Goal: Task Accomplishment & Management: Manage account settings

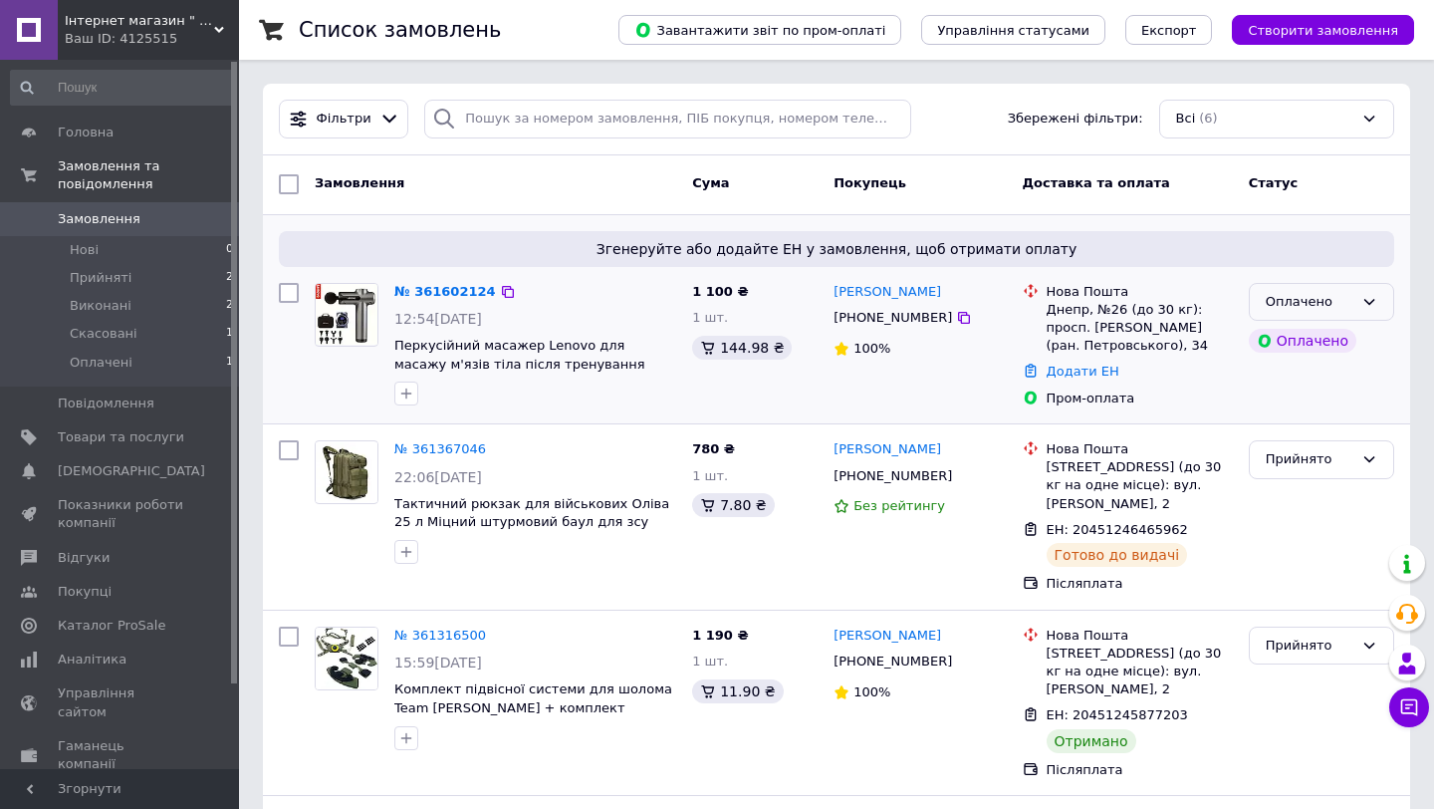
click at [1316, 293] on div "Оплачено" at bounding box center [1310, 302] width 88 height 21
click at [1302, 332] on li "Прийнято" at bounding box center [1321, 343] width 143 height 37
click at [956, 320] on icon at bounding box center [964, 318] width 16 height 16
click at [498, 176] on div "Замовлення" at bounding box center [495, 184] width 377 height 36
click at [958, 317] on icon at bounding box center [964, 318] width 12 height 12
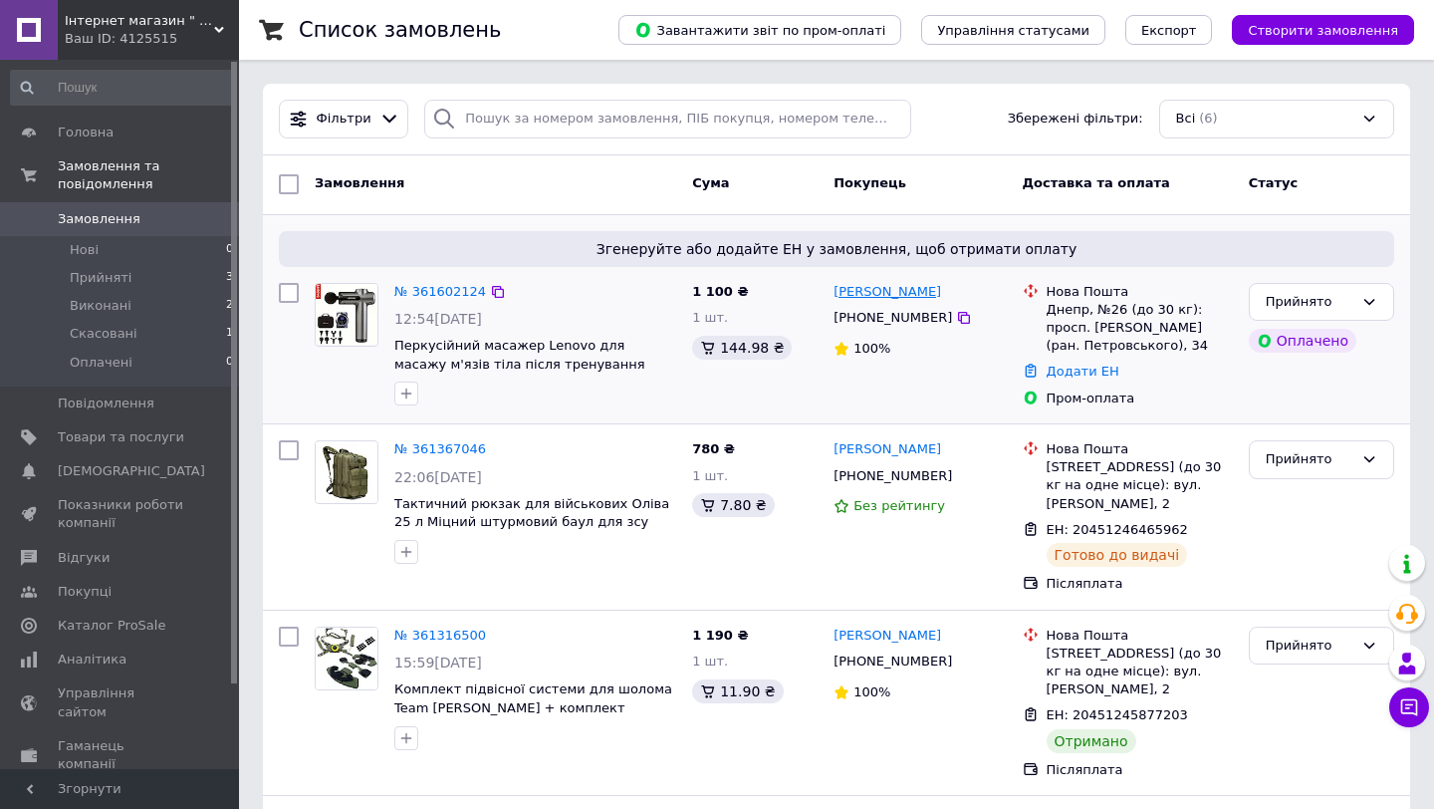
drag, startPoint x: 955, startPoint y: 285, endPoint x: 834, endPoint y: 289, distance: 121.6
click at [834, 289] on div "[PERSON_NAME]" at bounding box center [920, 292] width 176 height 23
copy link "[PERSON_NAME]"
click at [1058, 308] on div "Днепр, №26 (до 30 кг): просп. Івана Мазепи (ран. Петровського), 34" at bounding box center [1140, 328] width 186 height 55
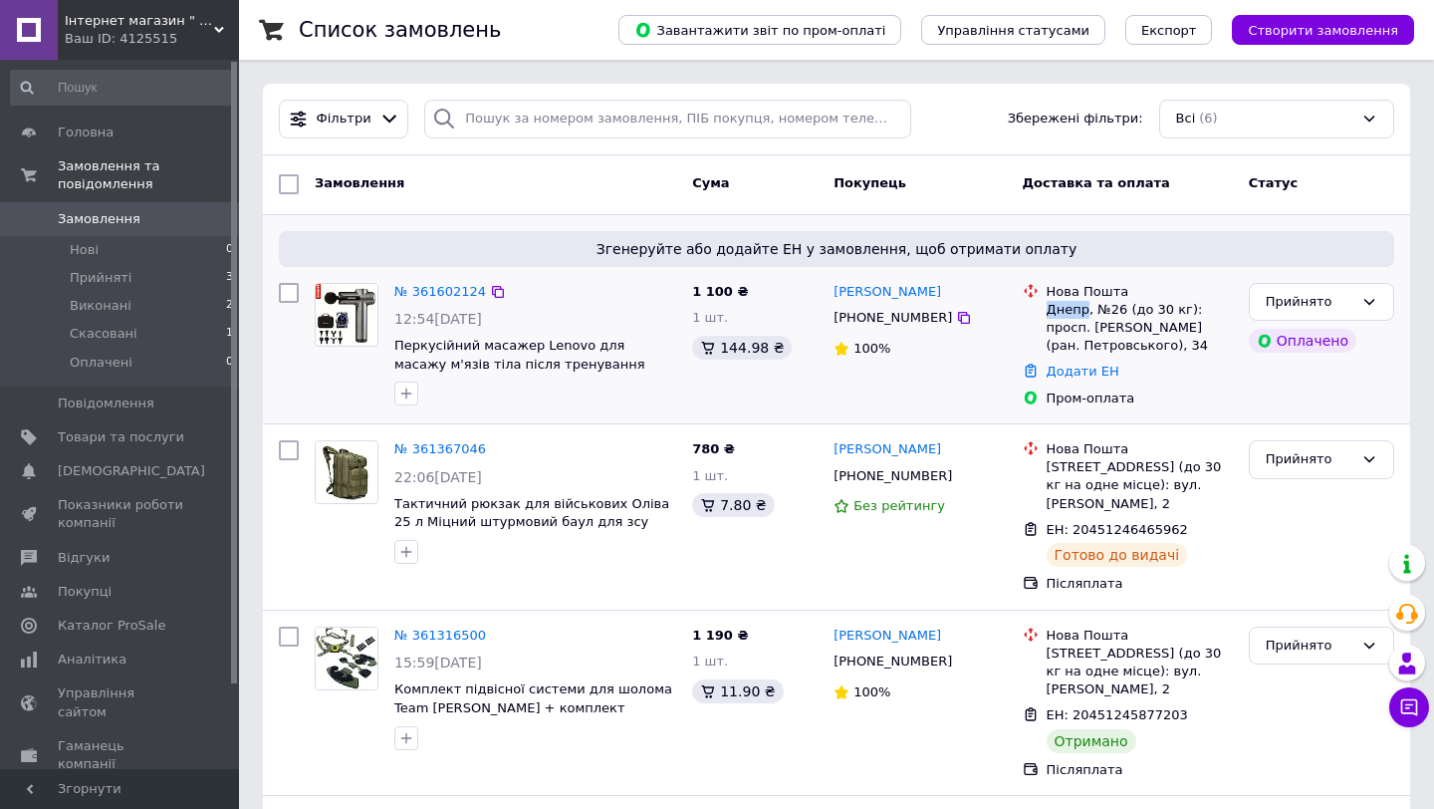
copy div "Днепр"
click at [1071, 367] on link "Додати ЕН" at bounding box center [1083, 371] width 73 height 15
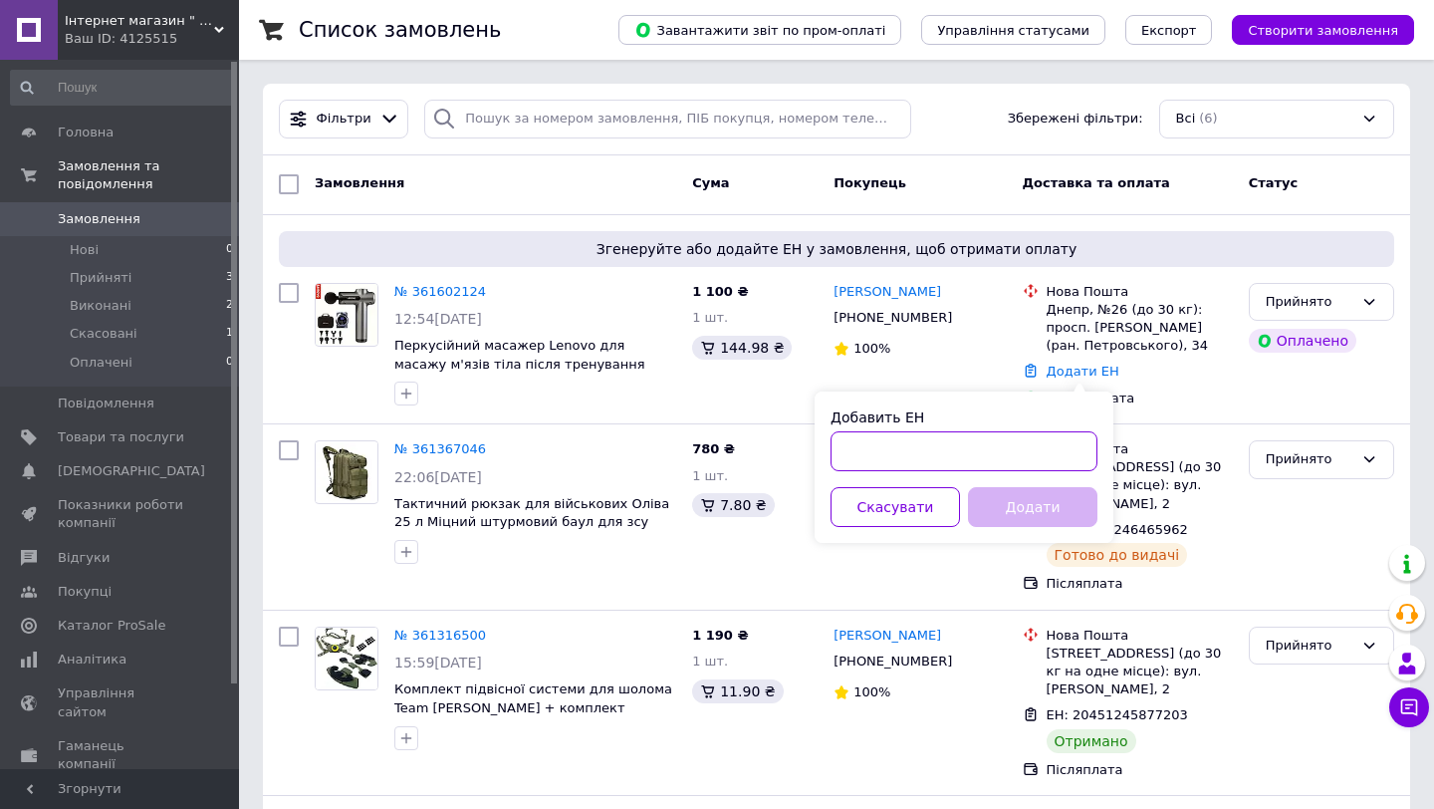
click at [985, 443] on input "Добавить ЕН" at bounding box center [964, 451] width 267 height 40
paste input "20451247277629"
type input "20451247277629"
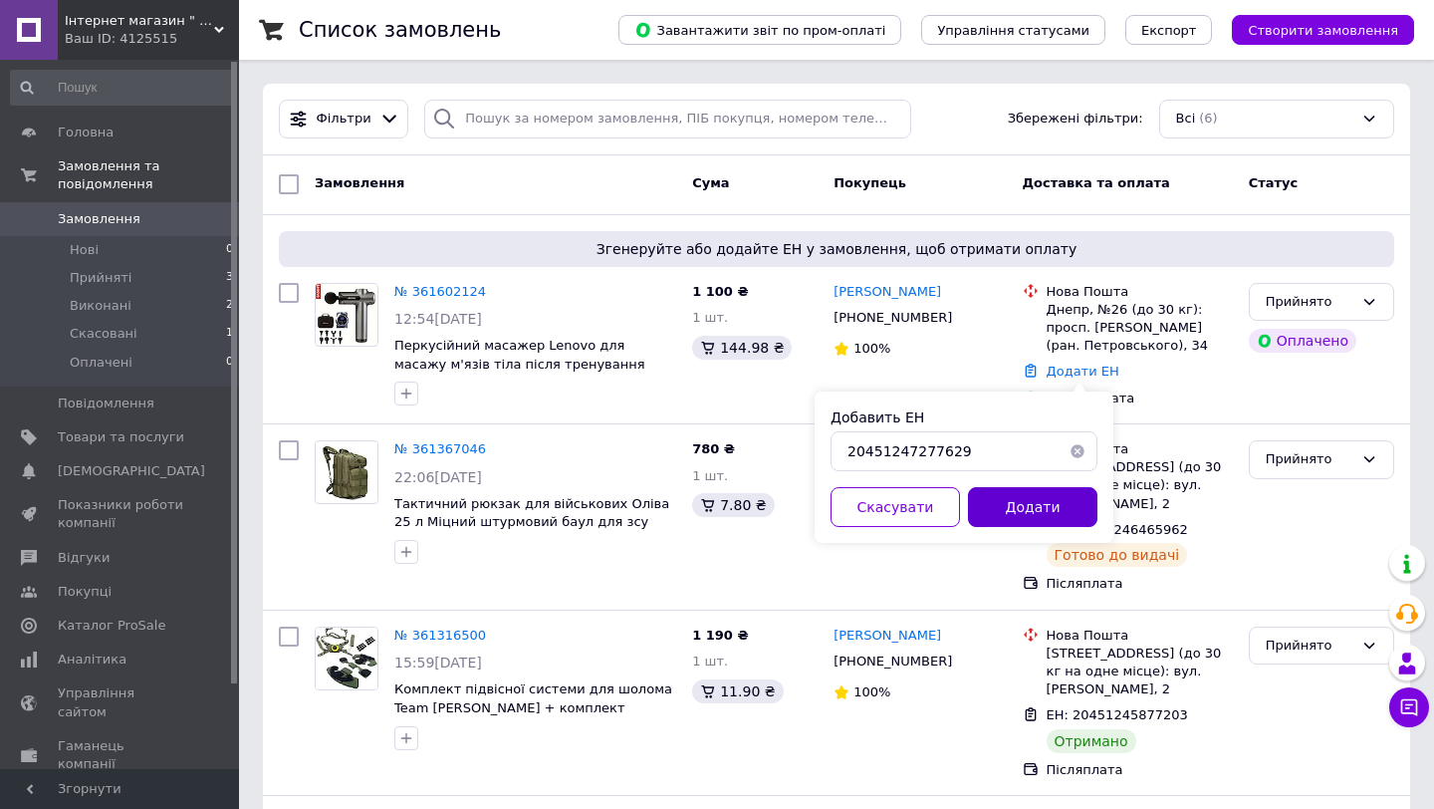
click at [1046, 508] on button "Додати" at bounding box center [1032, 507] width 129 height 40
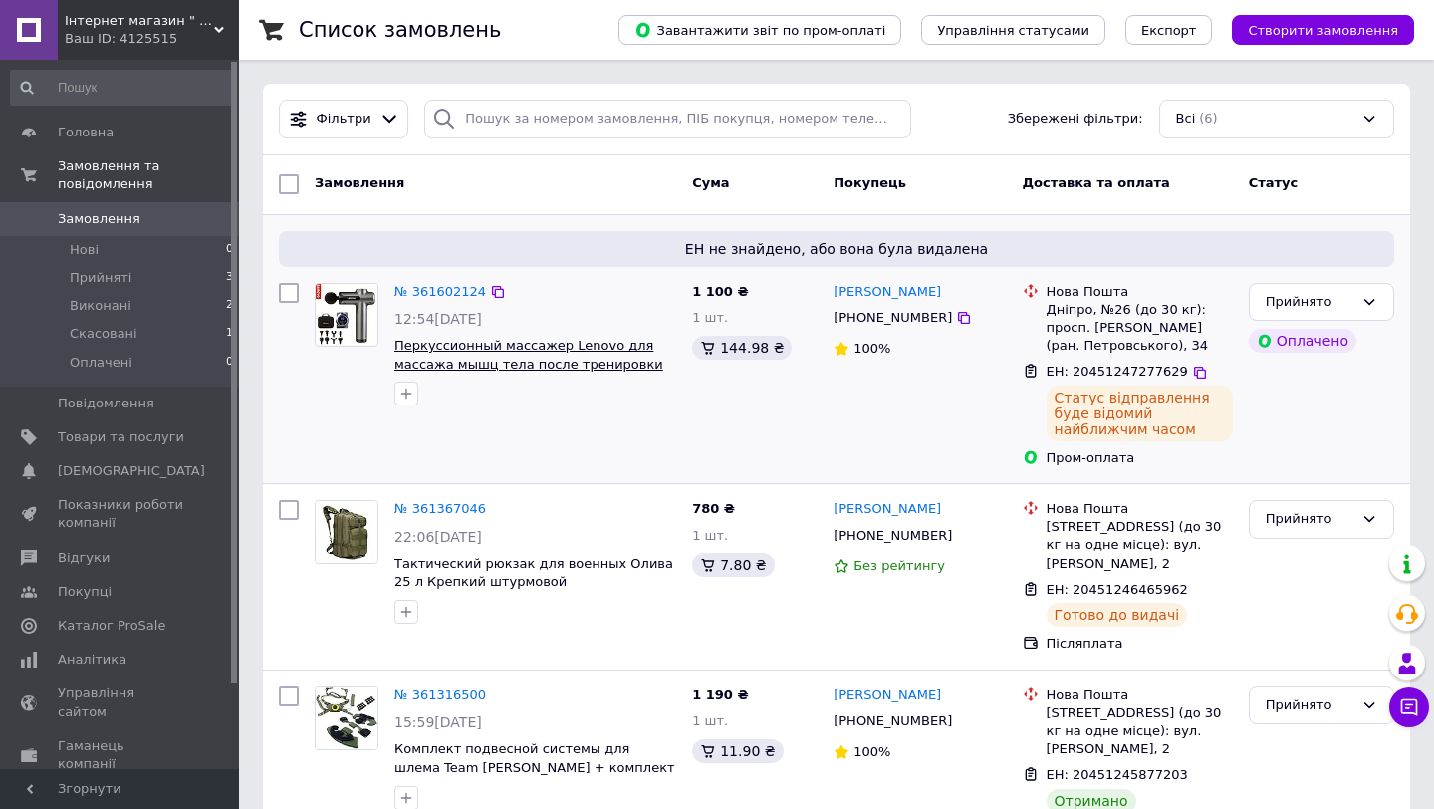
click at [452, 342] on span "Перкуссионный массажер Lenovo для массажа мышц тела после тренировки Ручной мас…" at bounding box center [529, 373] width 271 height 71
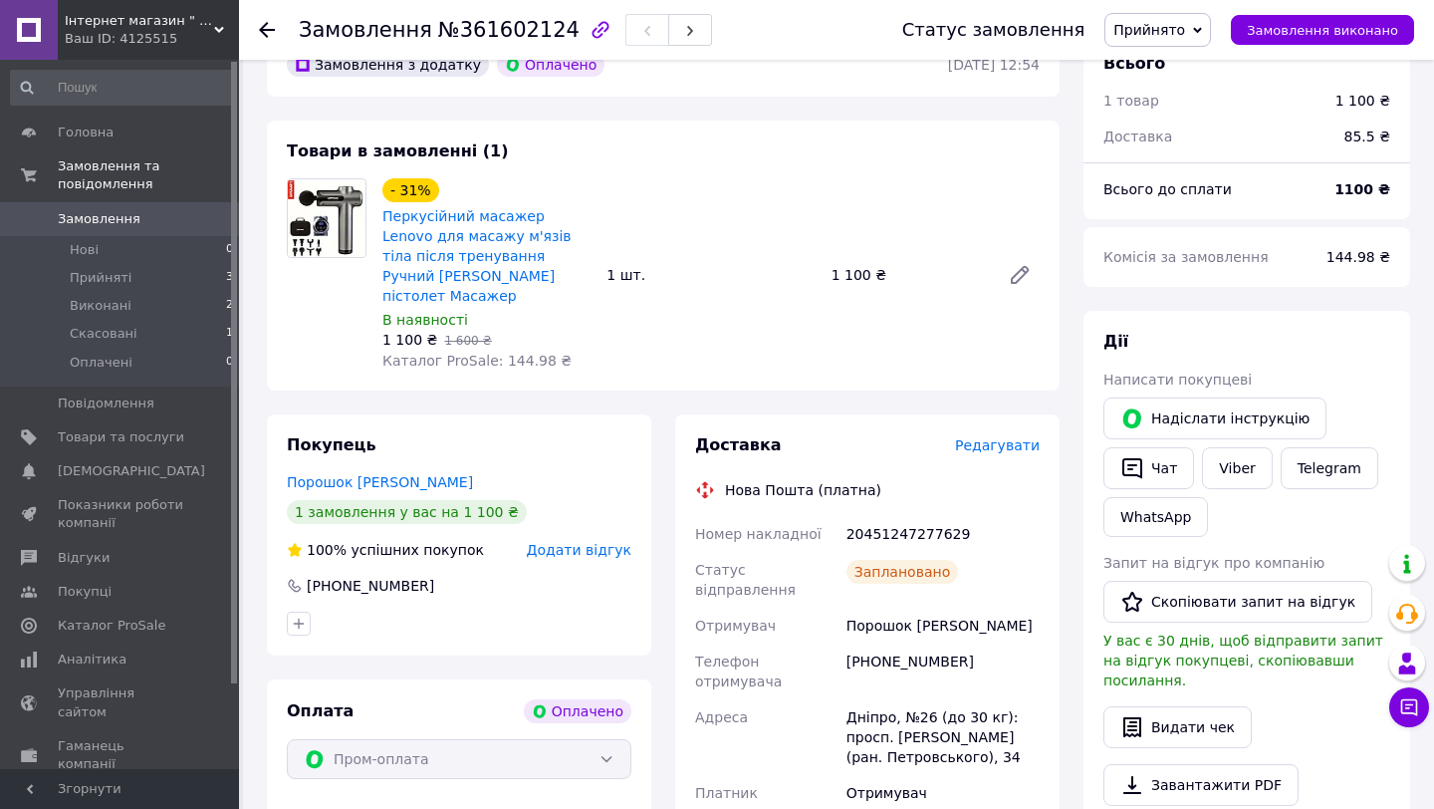
scroll to position [746, 0]
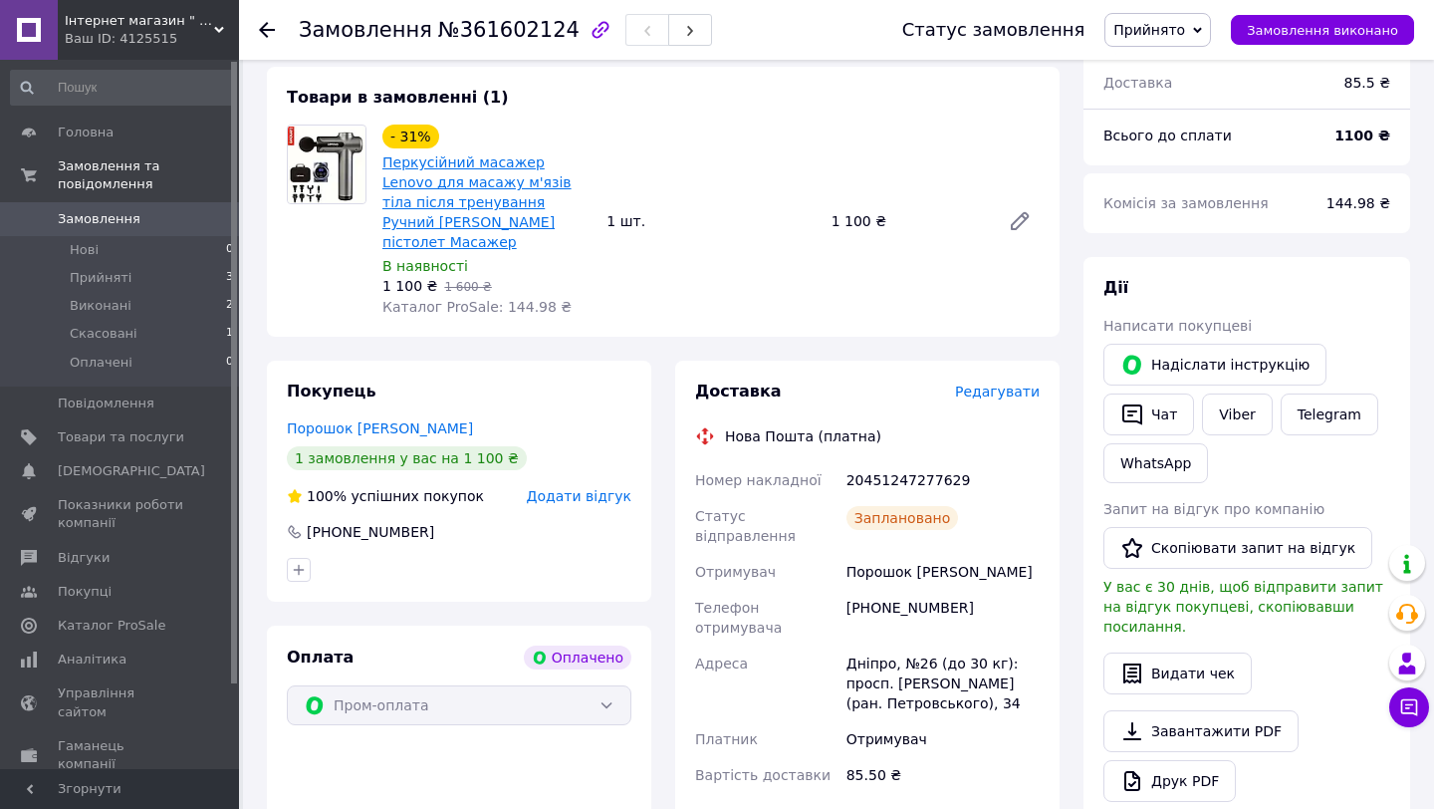
click at [506, 163] on link "Перкусійний масажер Lenovo для масажу м'язів тіла після тренування Ручний [PERS…" at bounding box center [476, 202] width 189 height 96
click at [211, 225] on span "0" at bounding box center [211, 219] width 55 height 18
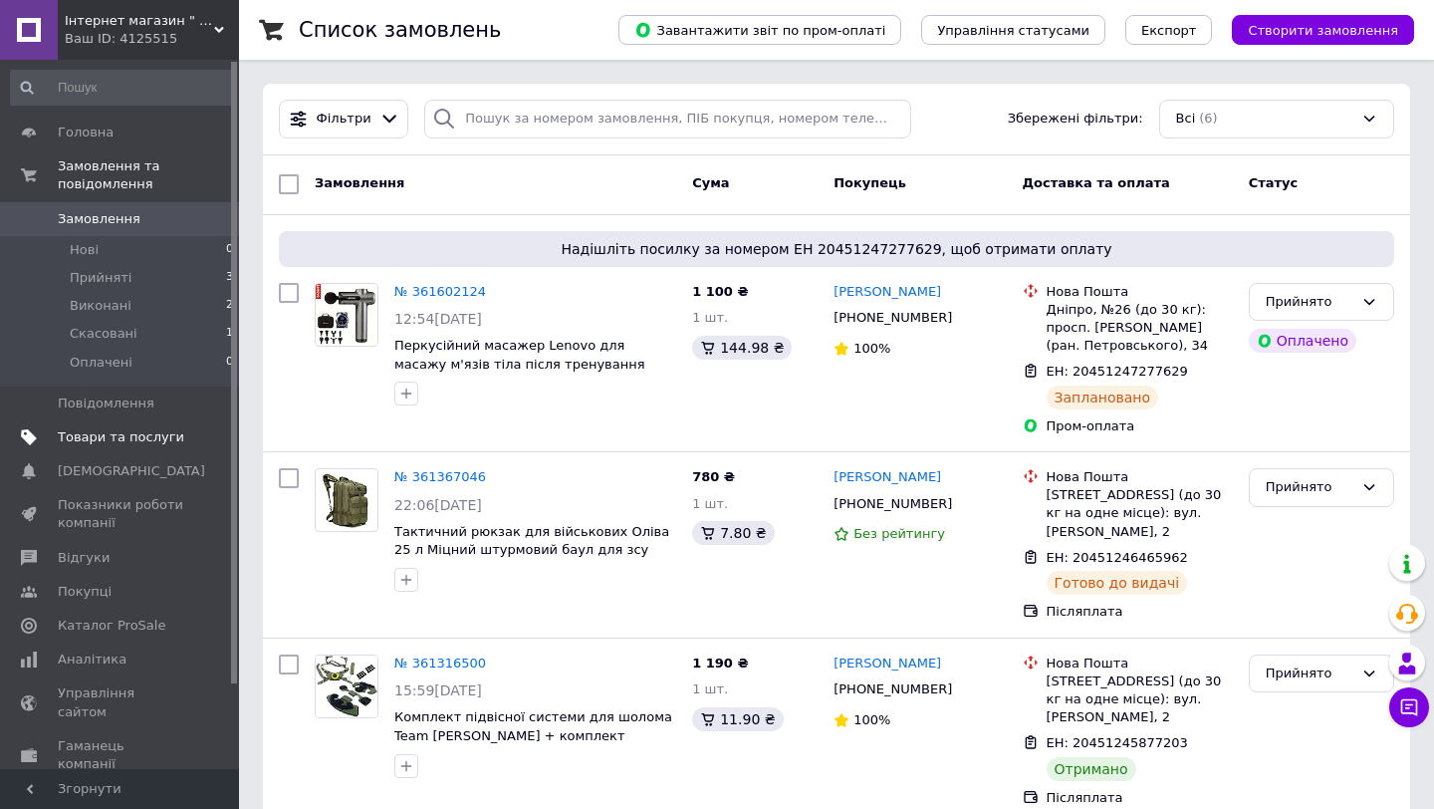
click at [138, 423] on link "Товари та послуги" at bounding box center [122, 437] width 245 height 34
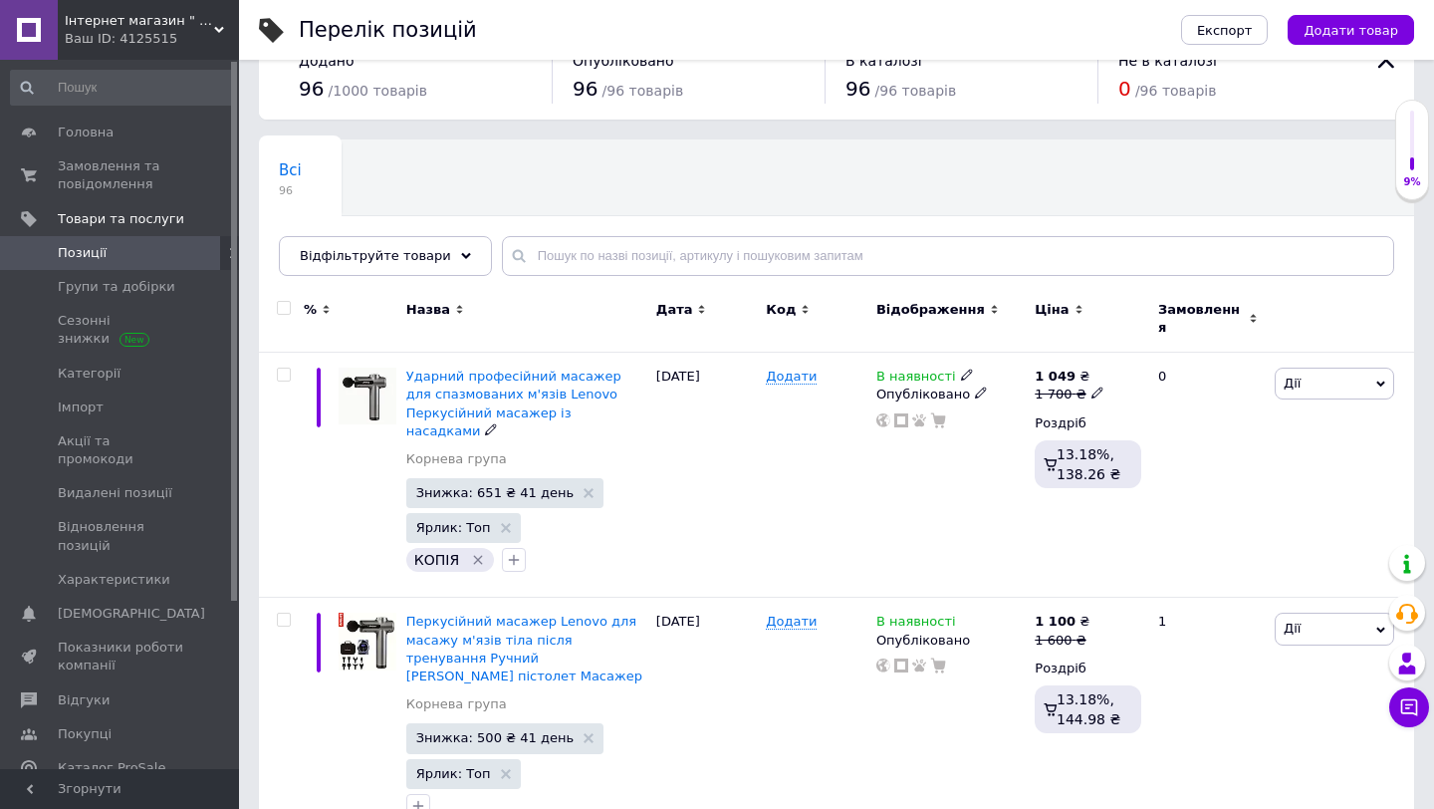
scroll to position [46, 0]
click at [1093, 385] on icon at bounding box center [1098, 391] width 12 height 12
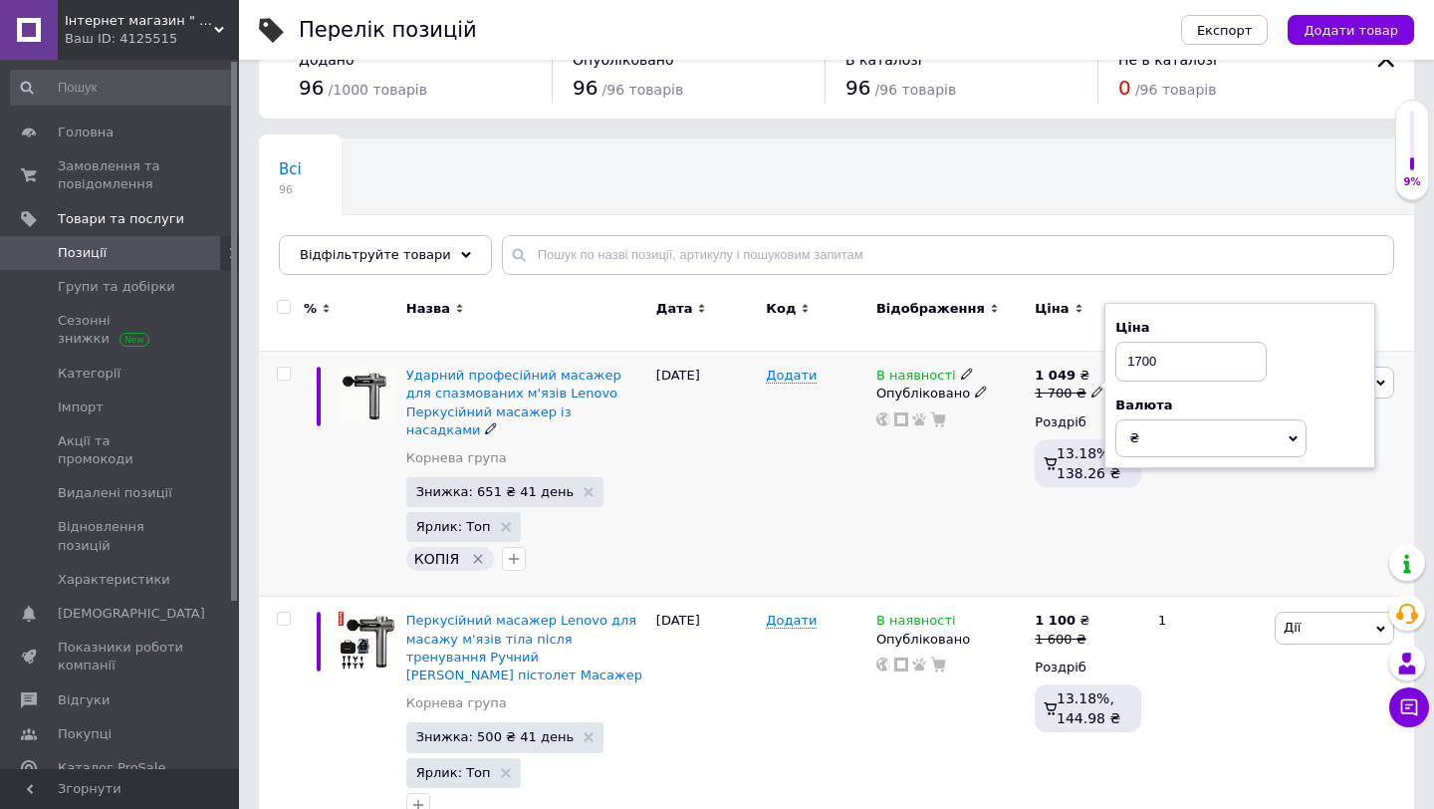
click at [1141, 352] on input "1700" at bounding box center [1191, 362] width 151 height 40
click at [1161, 354] on input "1700" at bounding box center [1191, 362] width 151 height 40
click at [1140, 353] on input "1700" at bounding box center [1191, 362] width 151 height 40
type input "1900"
click at [1021, 414] on div at bounding box center [951, 419] width 152 height 16
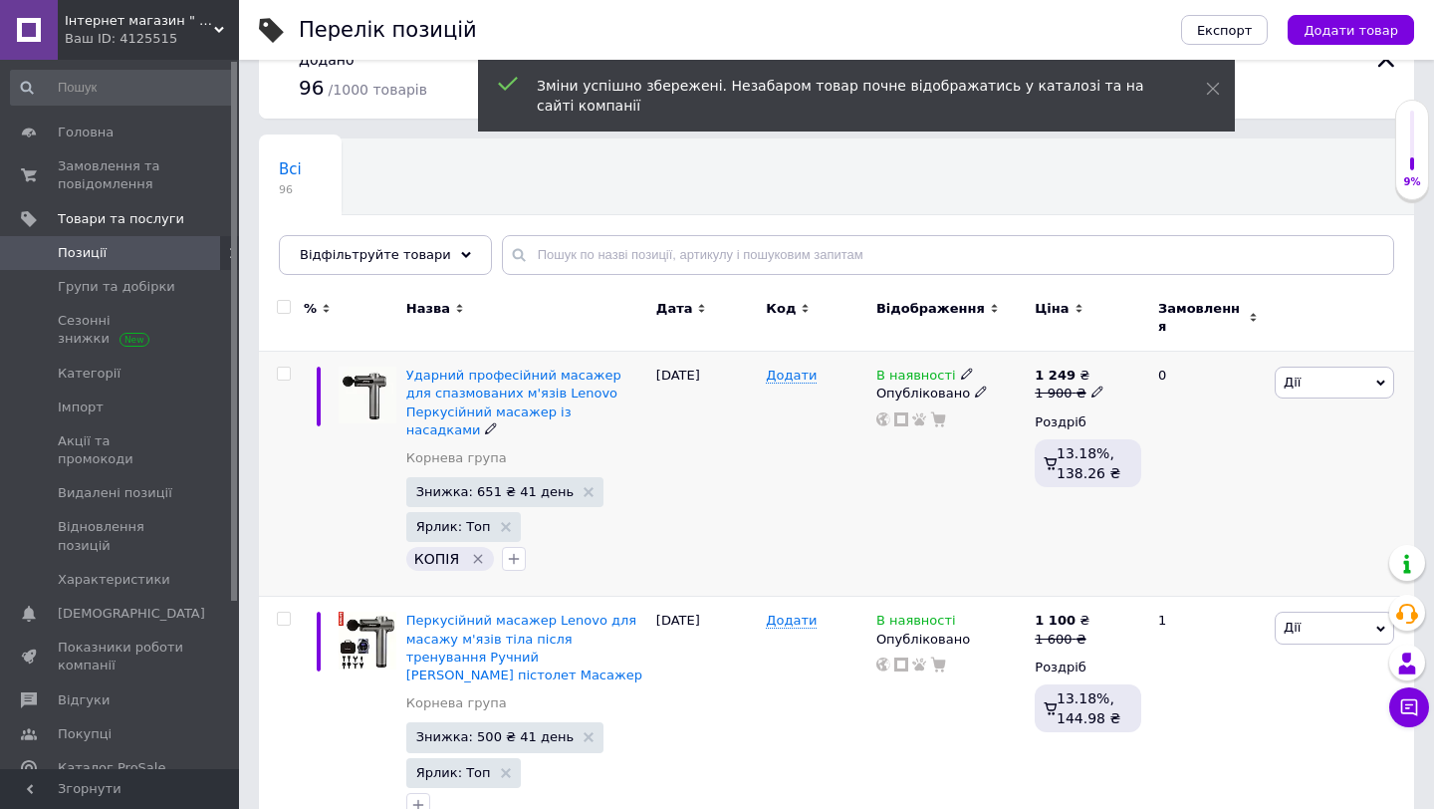
click at [1092, 385] on icon at bounding box center [1098, 391] width 12 height 12
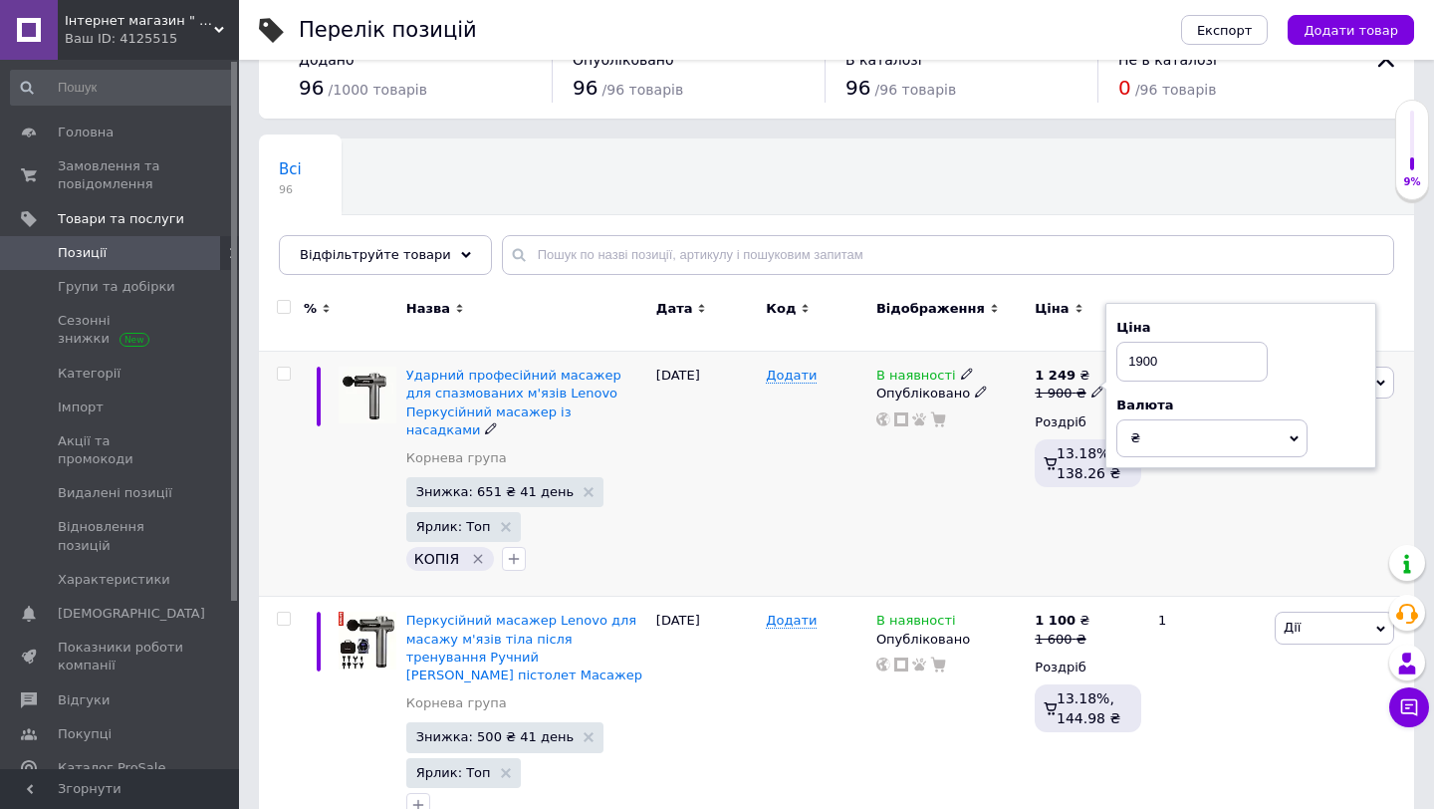
click at [854, 453] on div "Додати" at bounding box center [816, 474] width 111 height 245
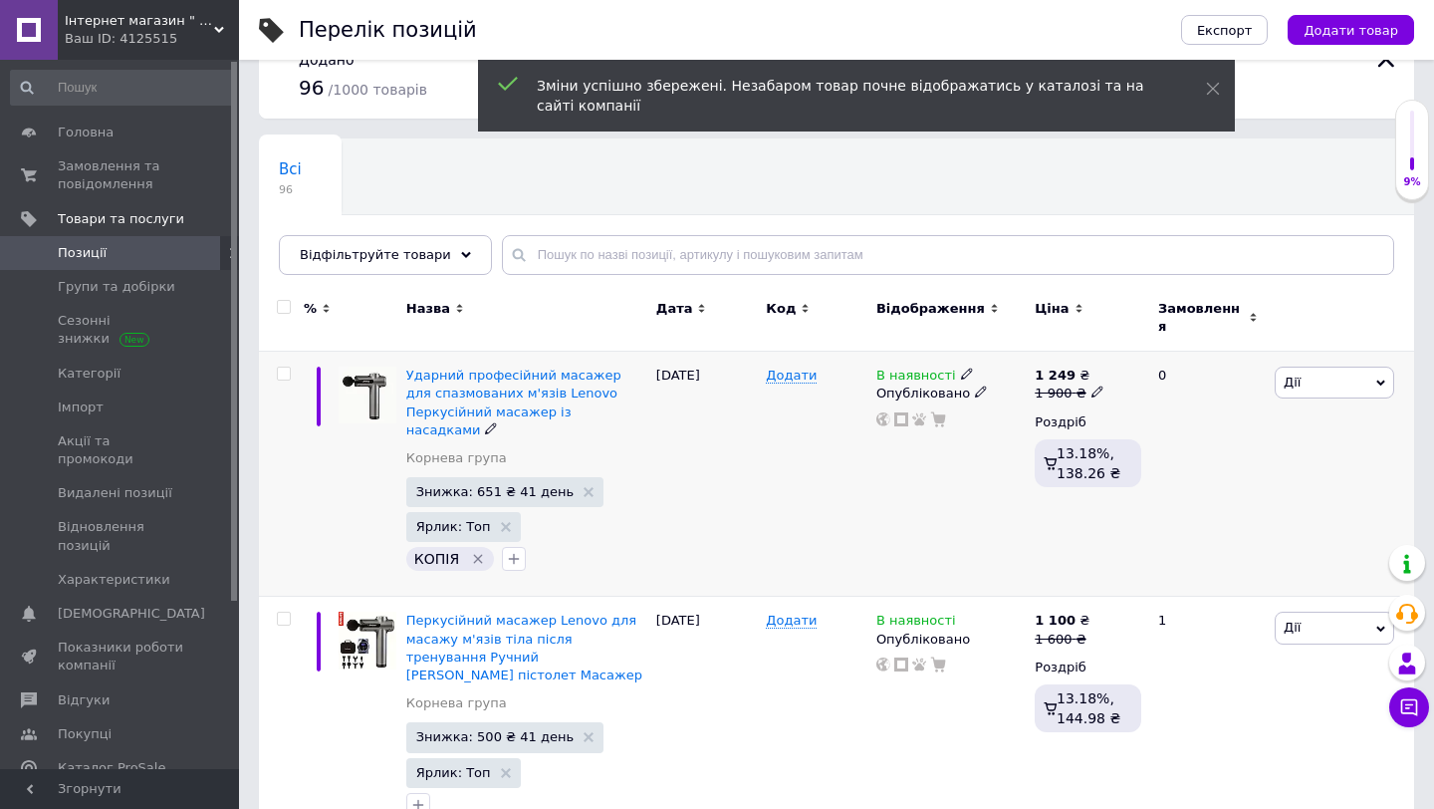
scroll to position [61, 0]
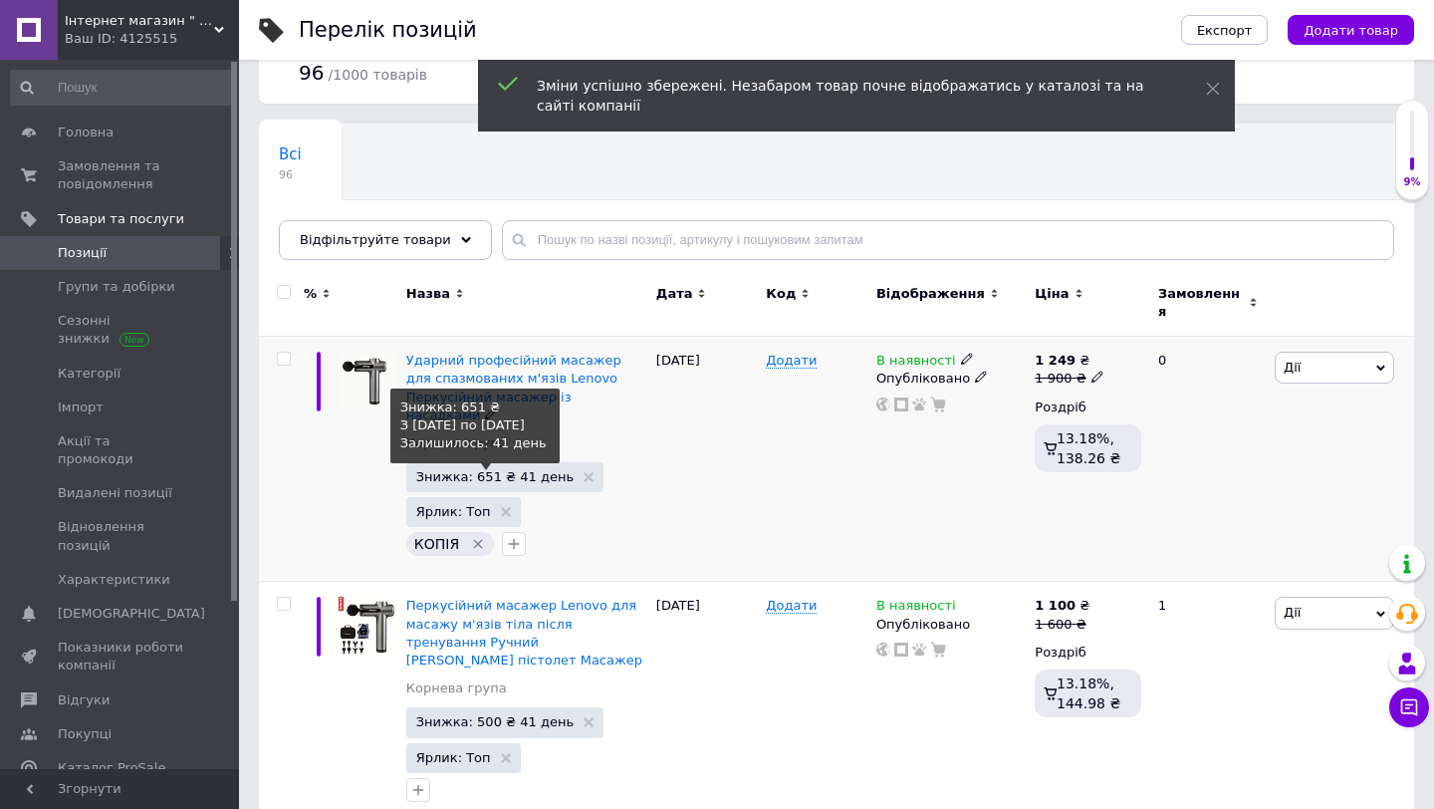
click at [523, 470] on span "Знижка: 651 ₴ 41 день" at bounding box center [494, 476] width 157 height 13
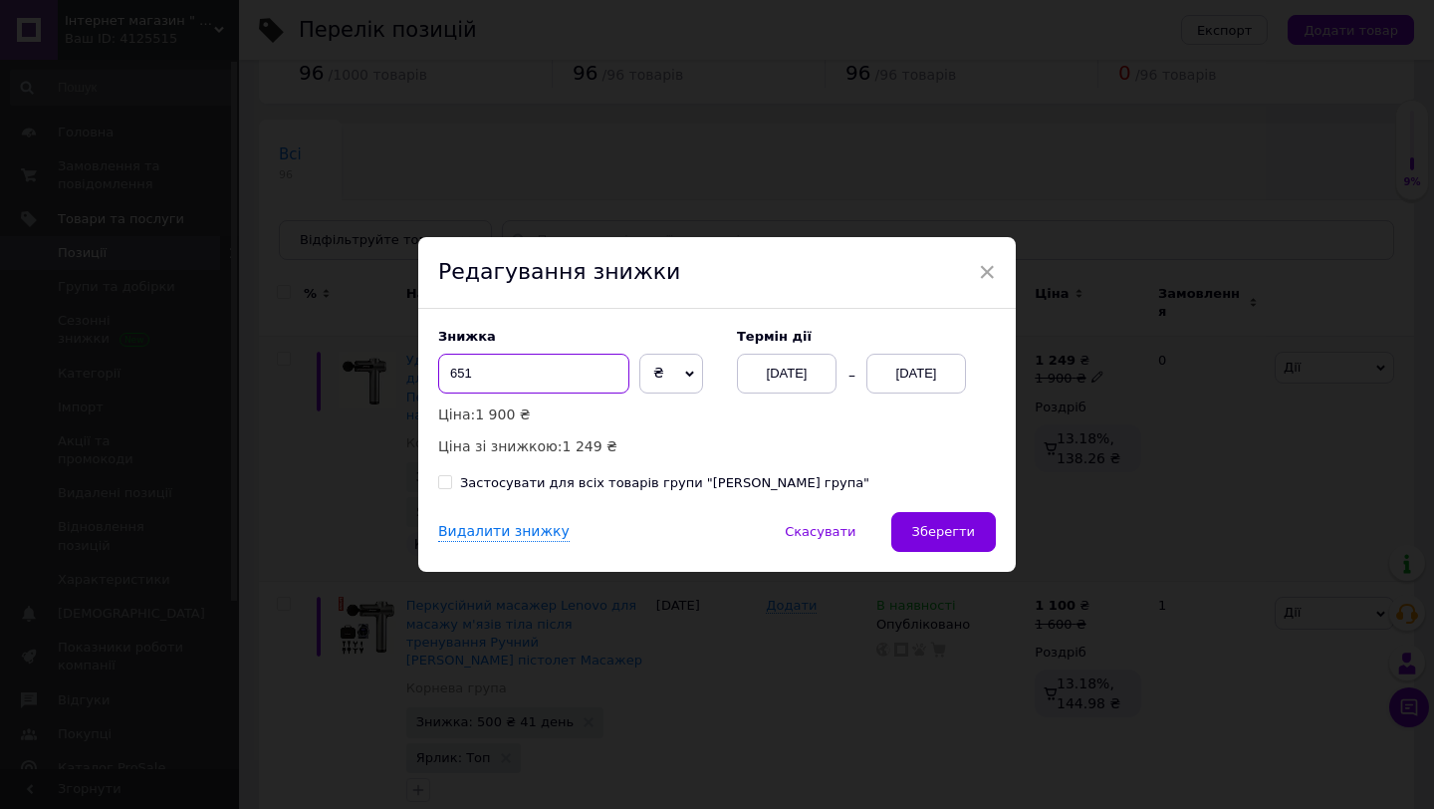
click at [551, 377] on input "651" at bounding box center [533, 374] width 191 height 40
type input "650"
click at [958, 531] on span "Зберегти" at bounding box center [943, 531] width 63 height 15
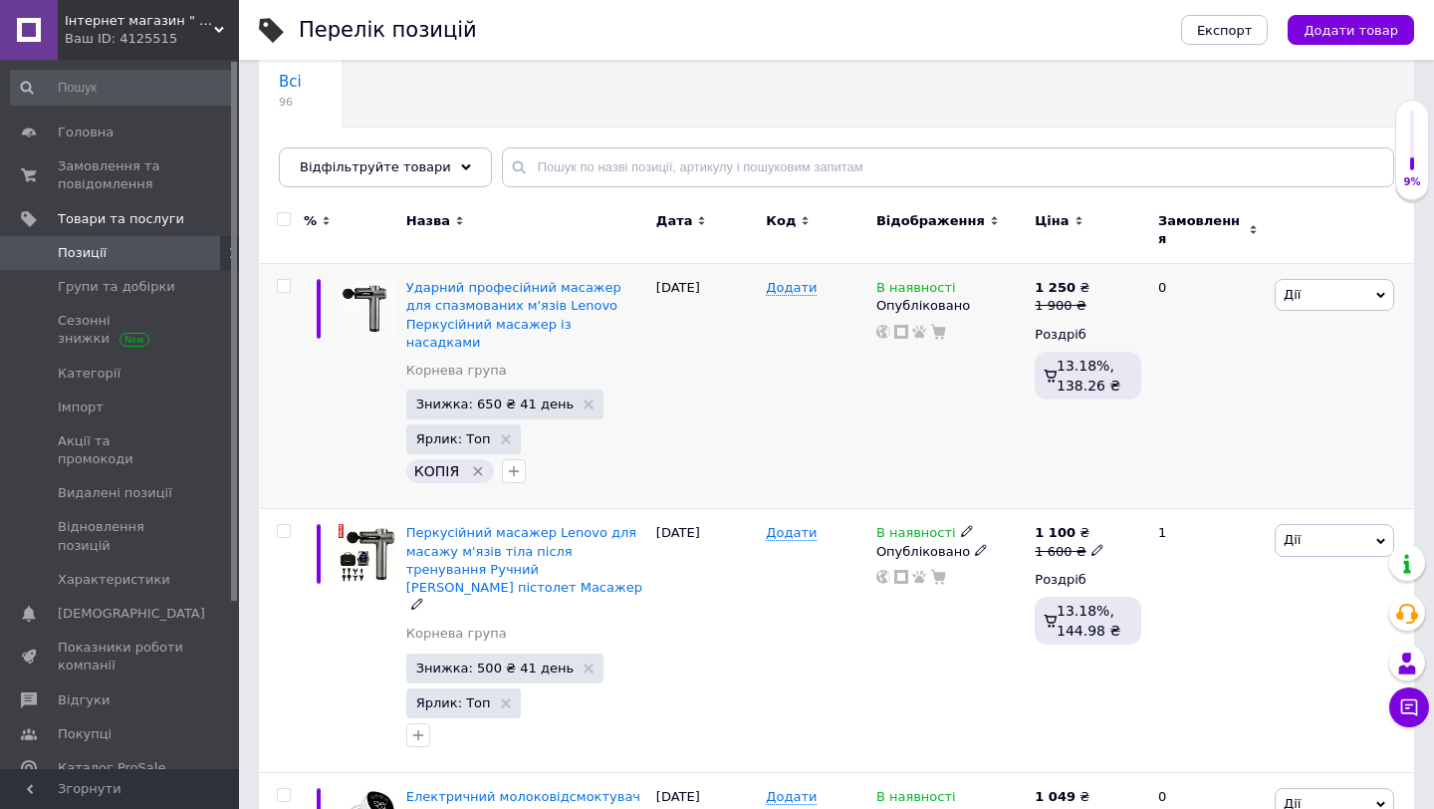
scroll to position [75, 0]
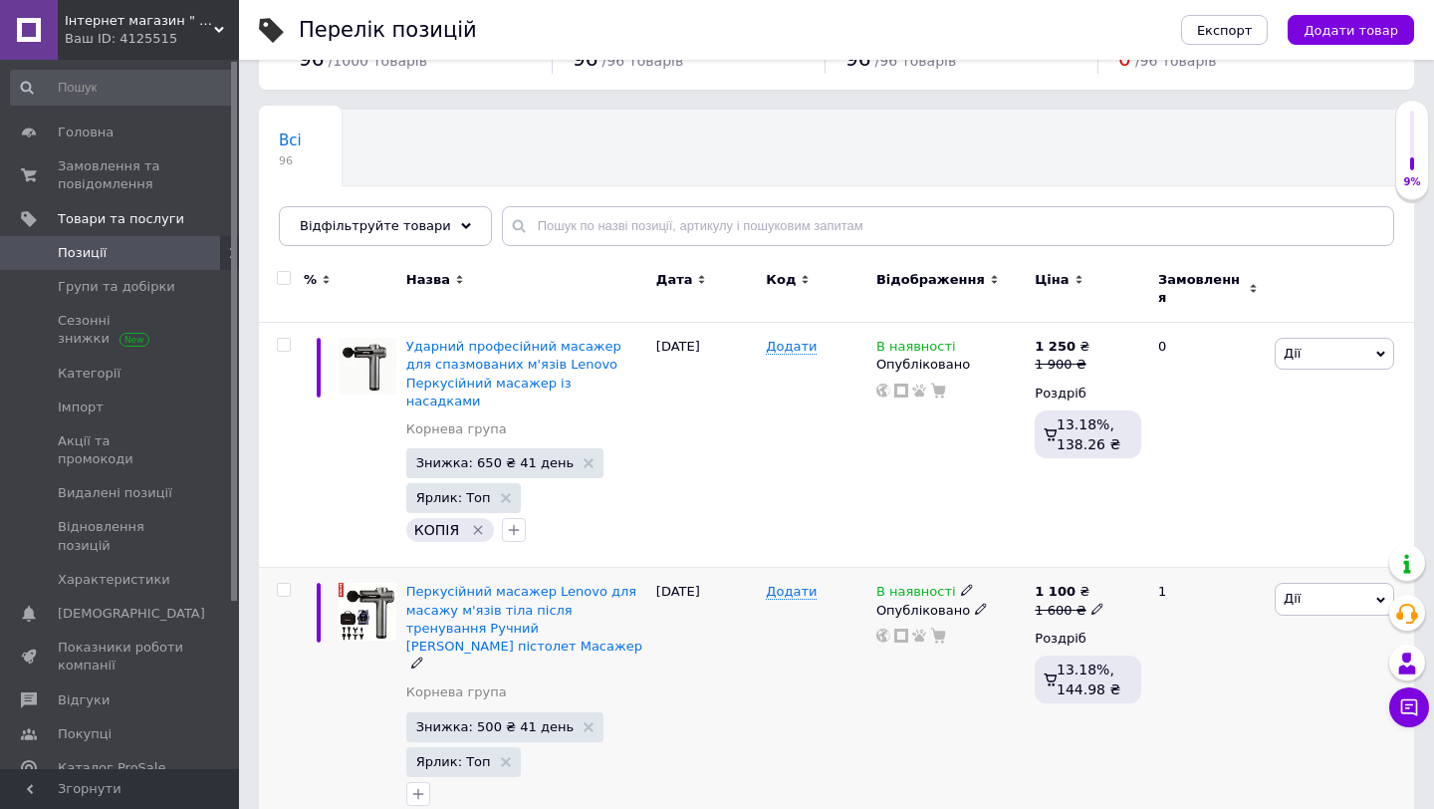
click at [1092, 603] on icon at bounding box center [1098, 609] width 12 height 12
click at [1145, 558] on input "1600" at bounding box center [1192, 578] width 151 height 40
click at [1139, 558] on input "1600" at bounding box center [1192, 578] width 151 height 40
type input "1700"
click at [965, 653] on div "В наявності Опубліковано" at bounding box center [951, 700] width 158 height 264
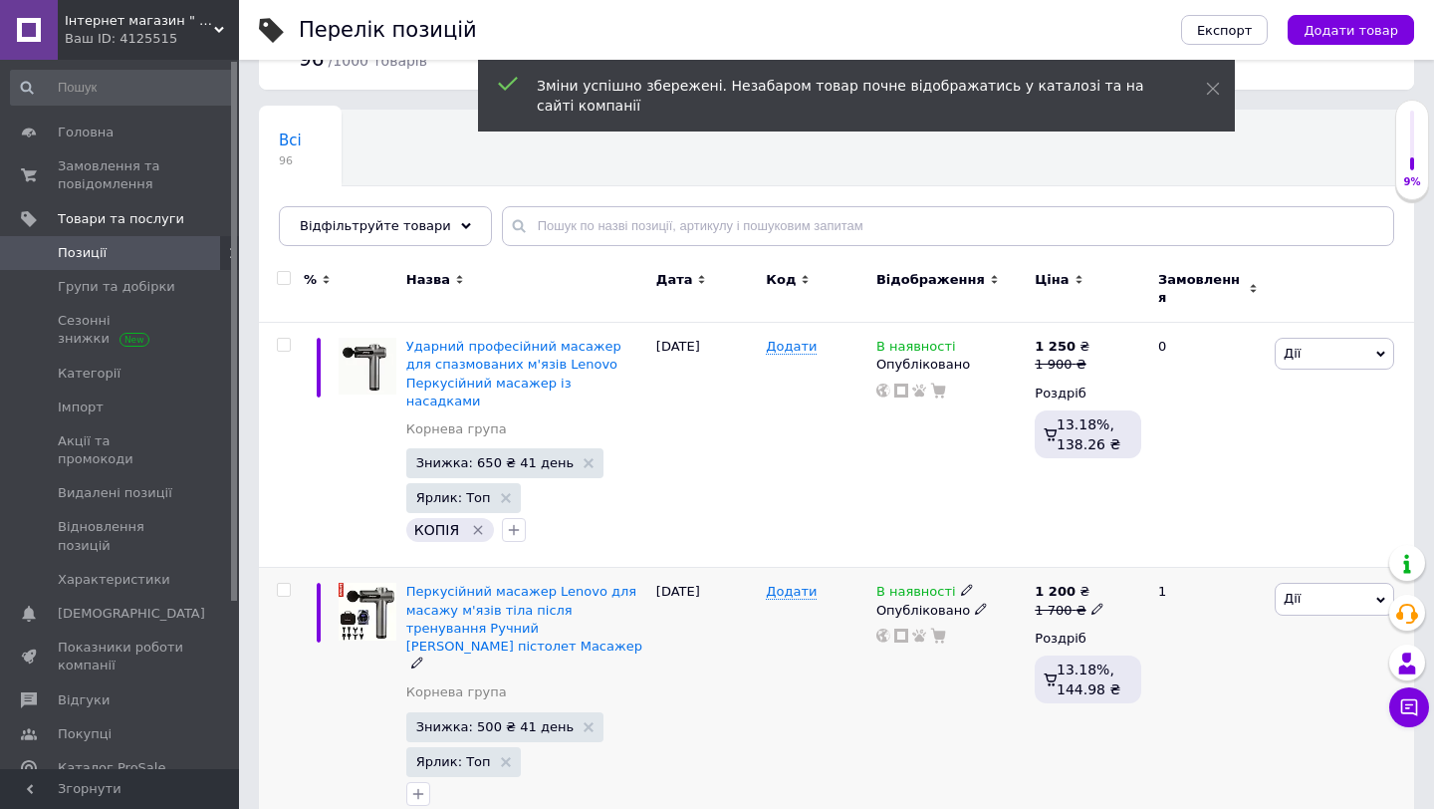
click at [1092, 603] on icon at bounding box center [1098, 609] width 12 height 12
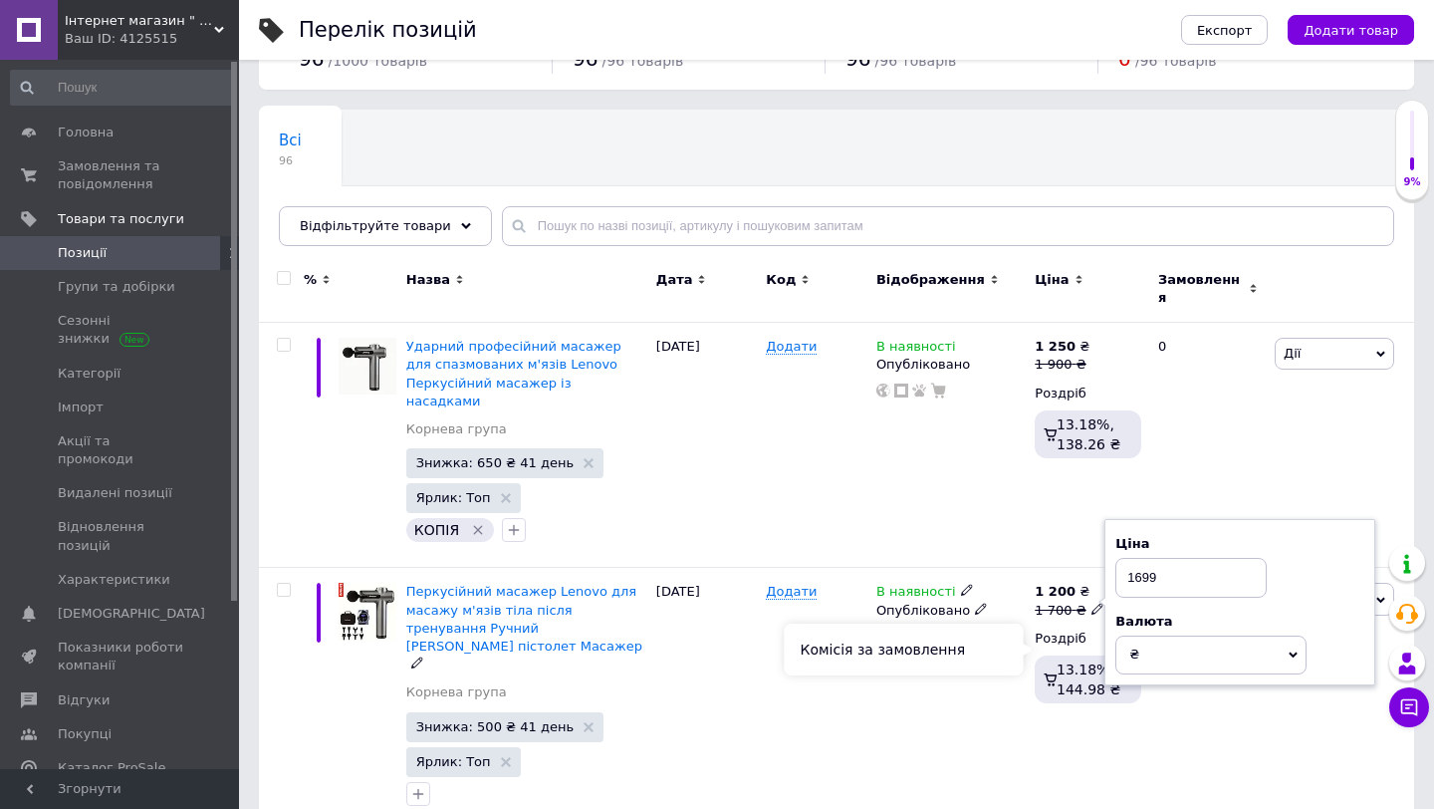
type input "1699"
click at [1004, 669] on div "Комісія за замовлення" at bounding box center [904, 650] width 239 height 52
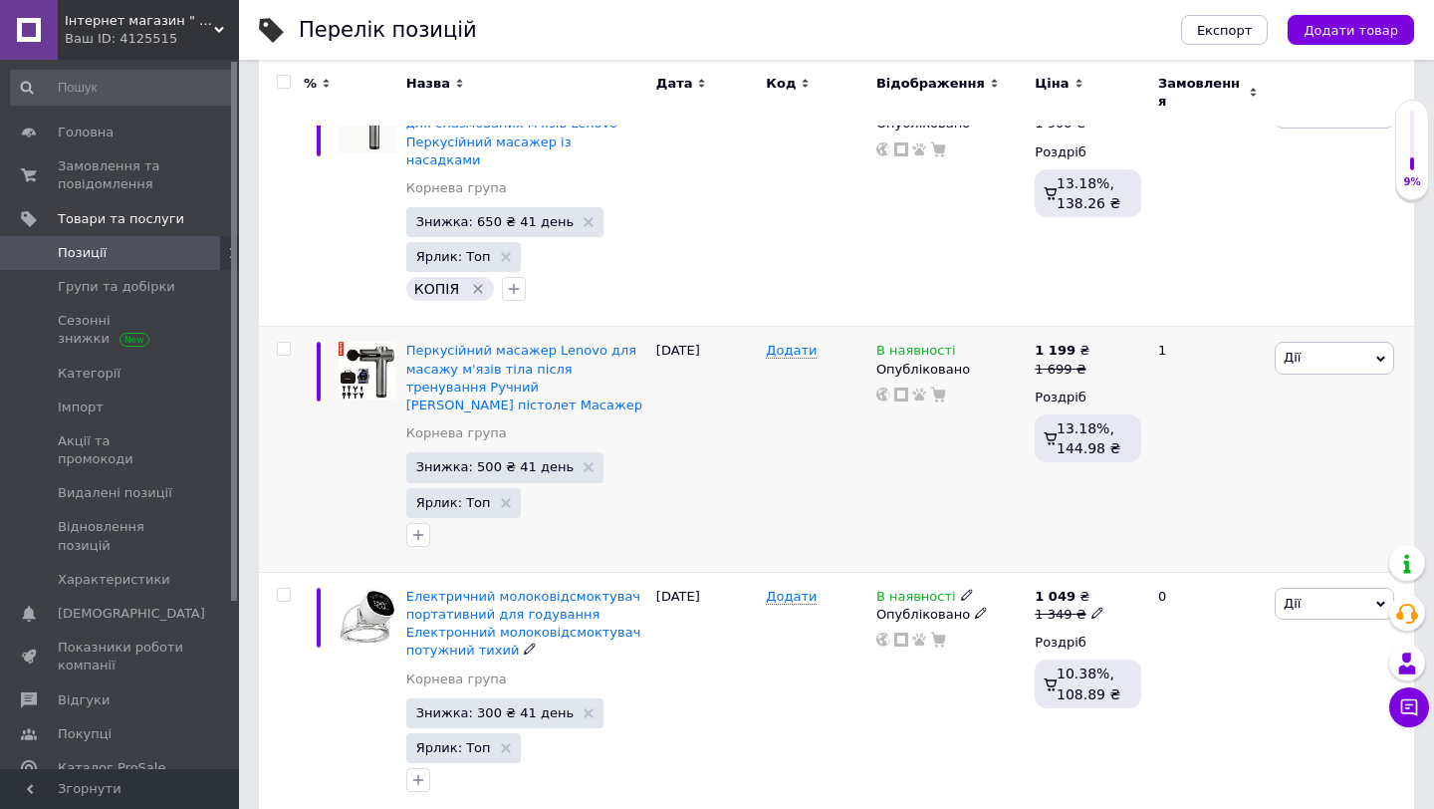
scroll to position [0, 0]
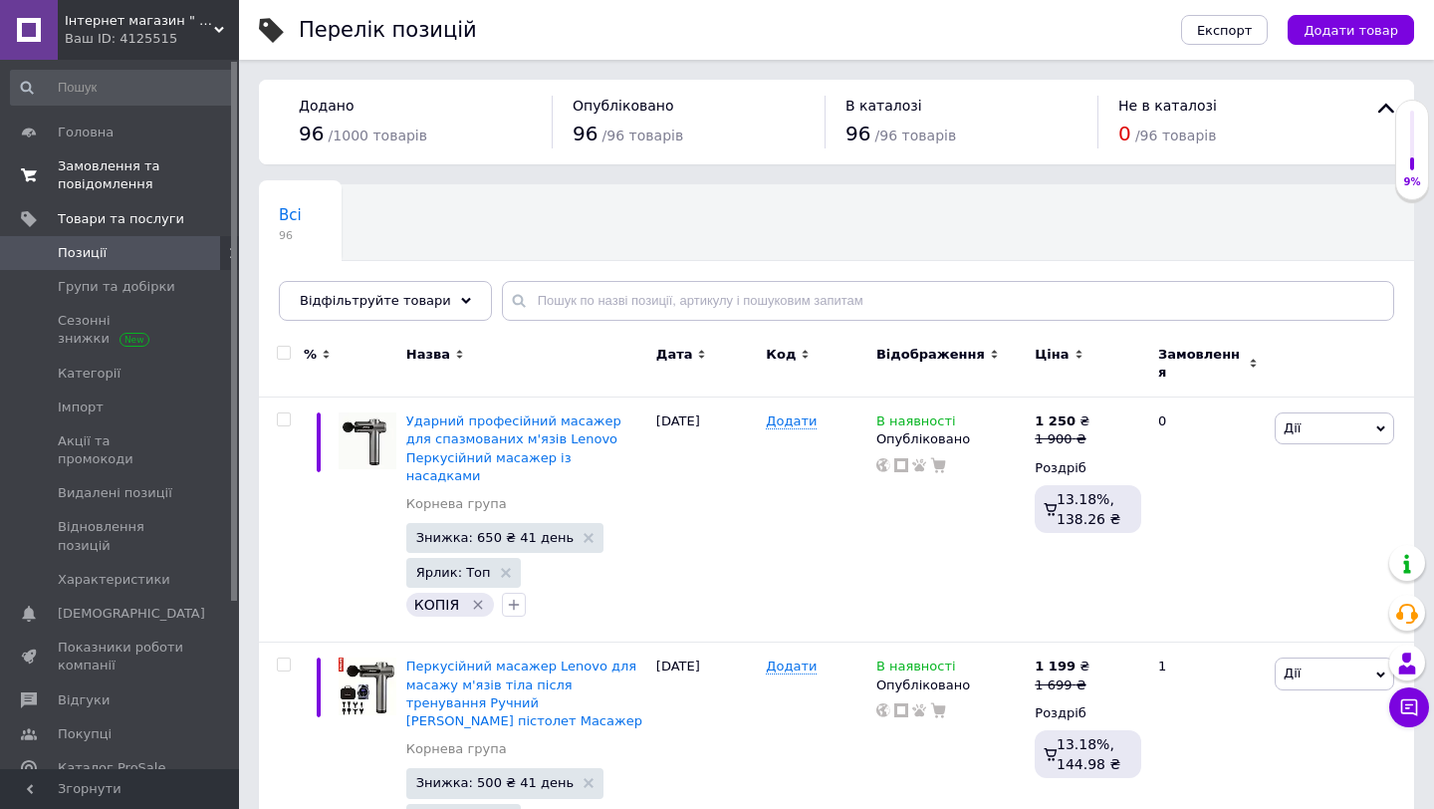
click at [158, 194] on link "Замовлення та повідомлення 0 0" at bounding box center [122, 175] width 245 height 52
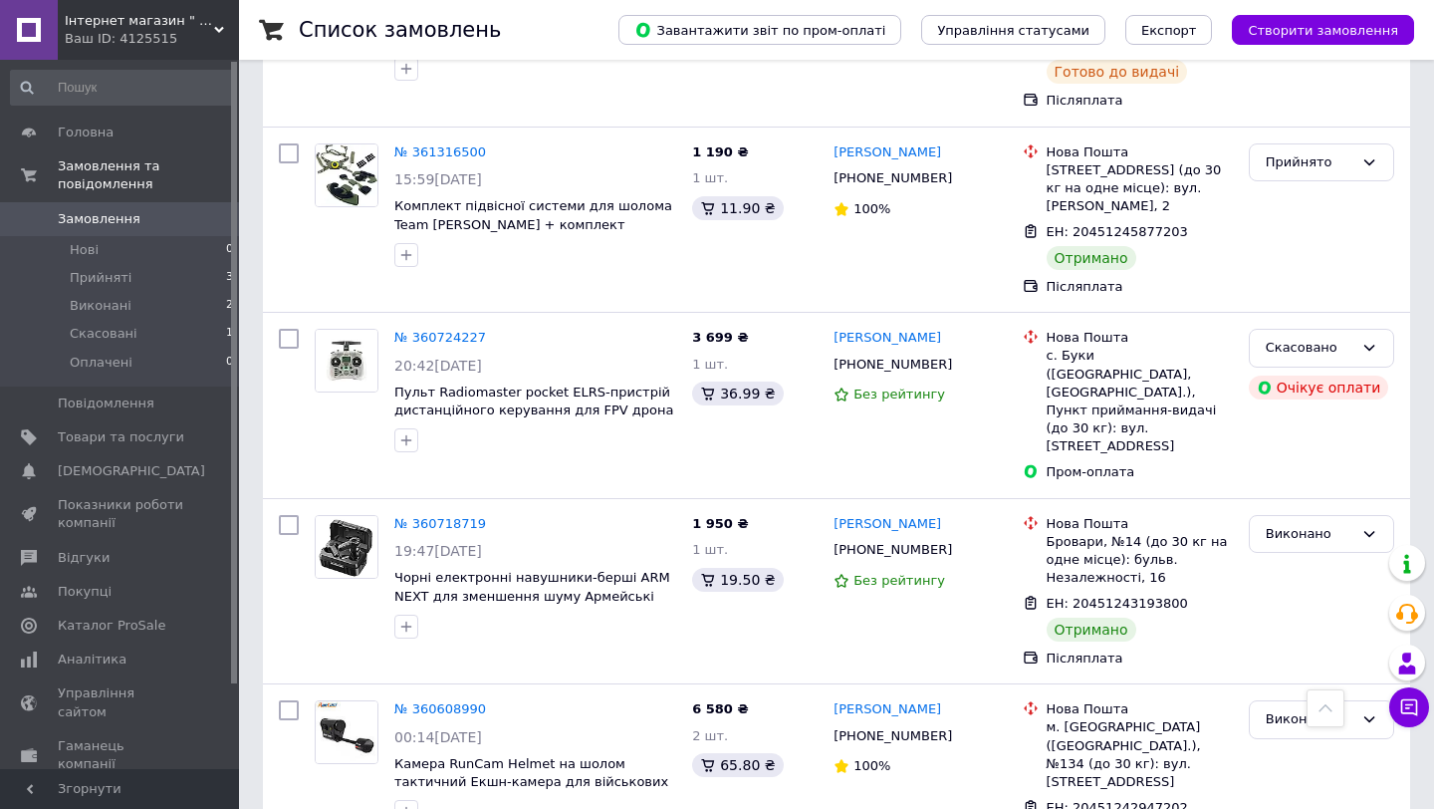
scroll to position [566, 0]
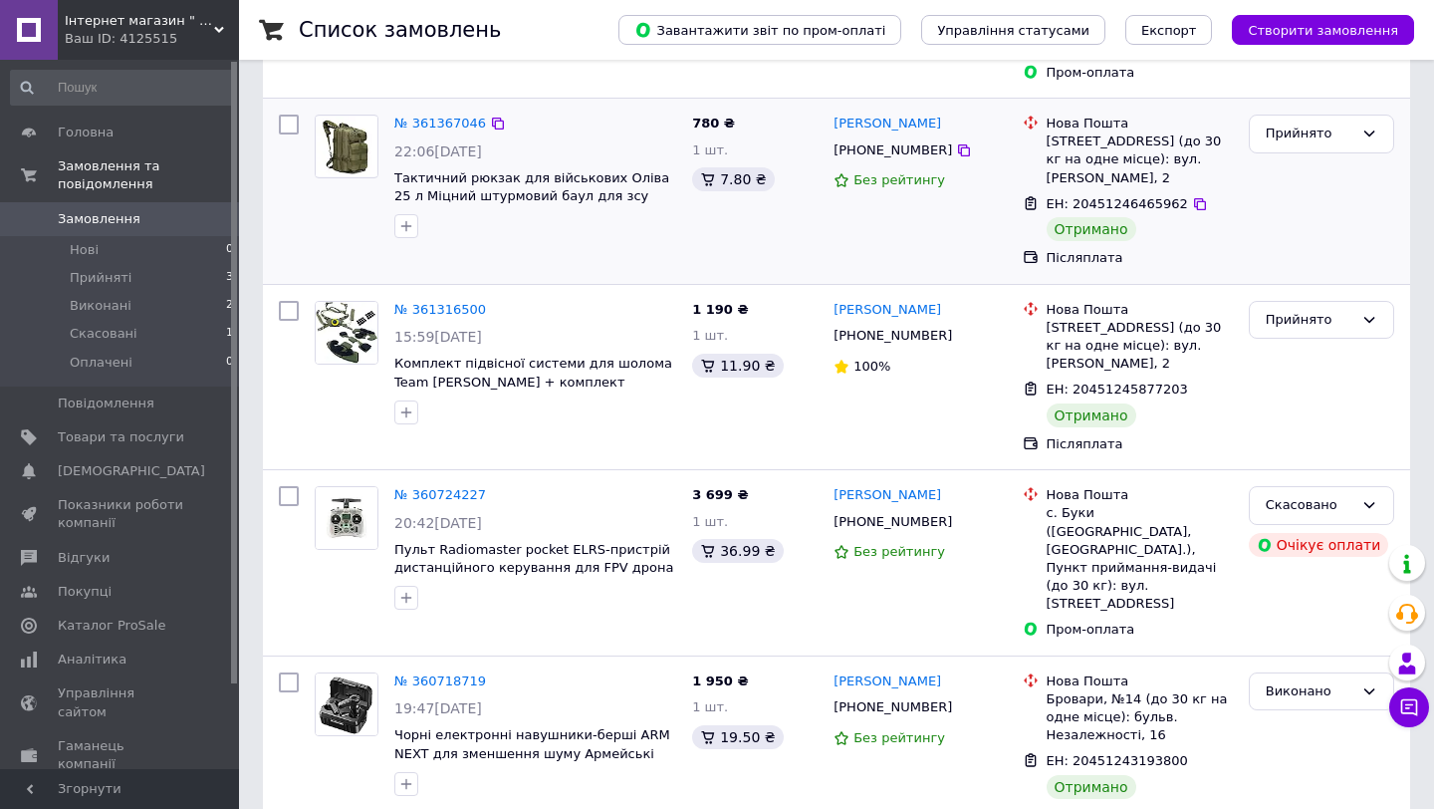
scroll to position [358, 0]
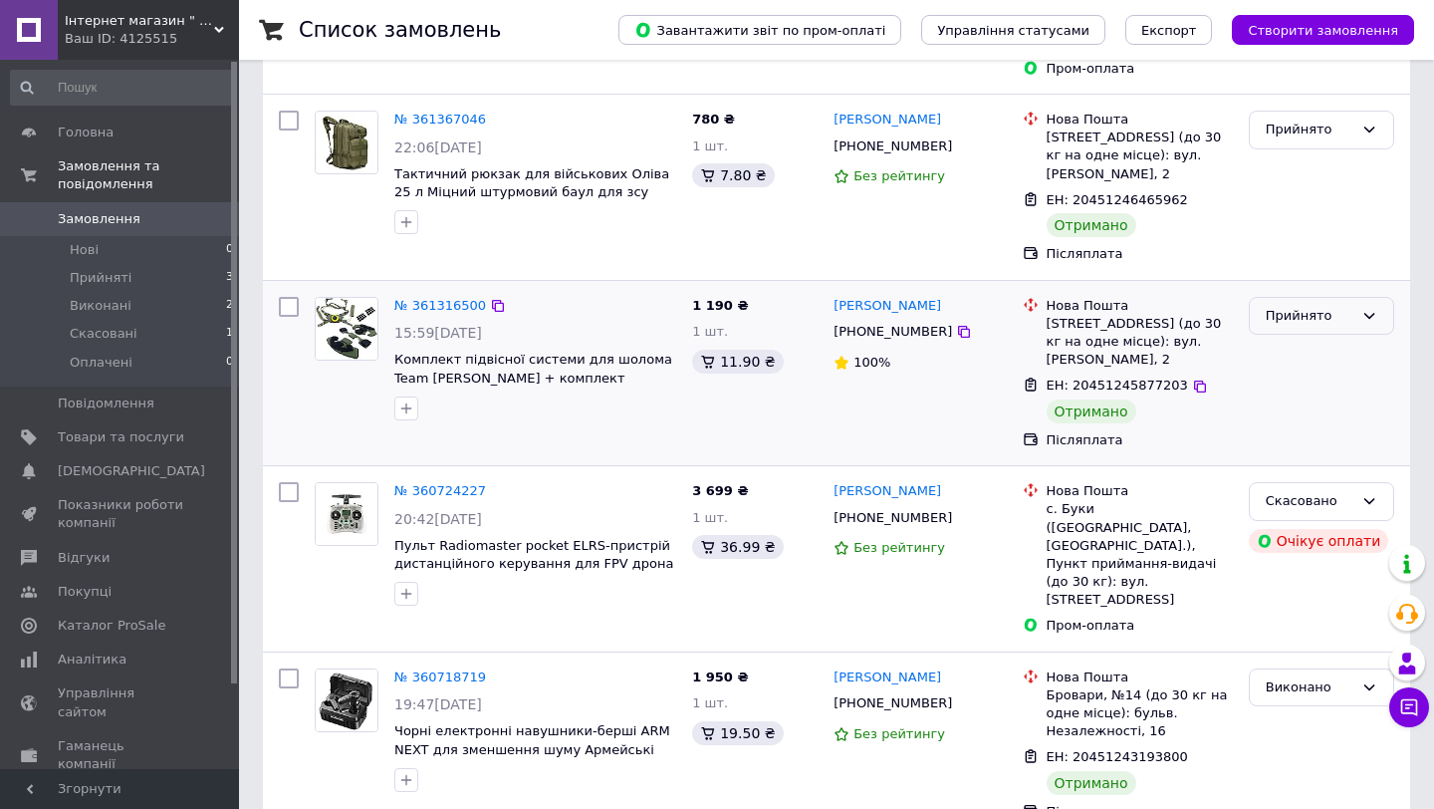
click at [1291, 313] on div "Прийнято" at bounding box center [1310, 316] width 88 height 21
click at [1276, 345] on li "Виконано" at bounding box center [1321, 357] width 143 height 37
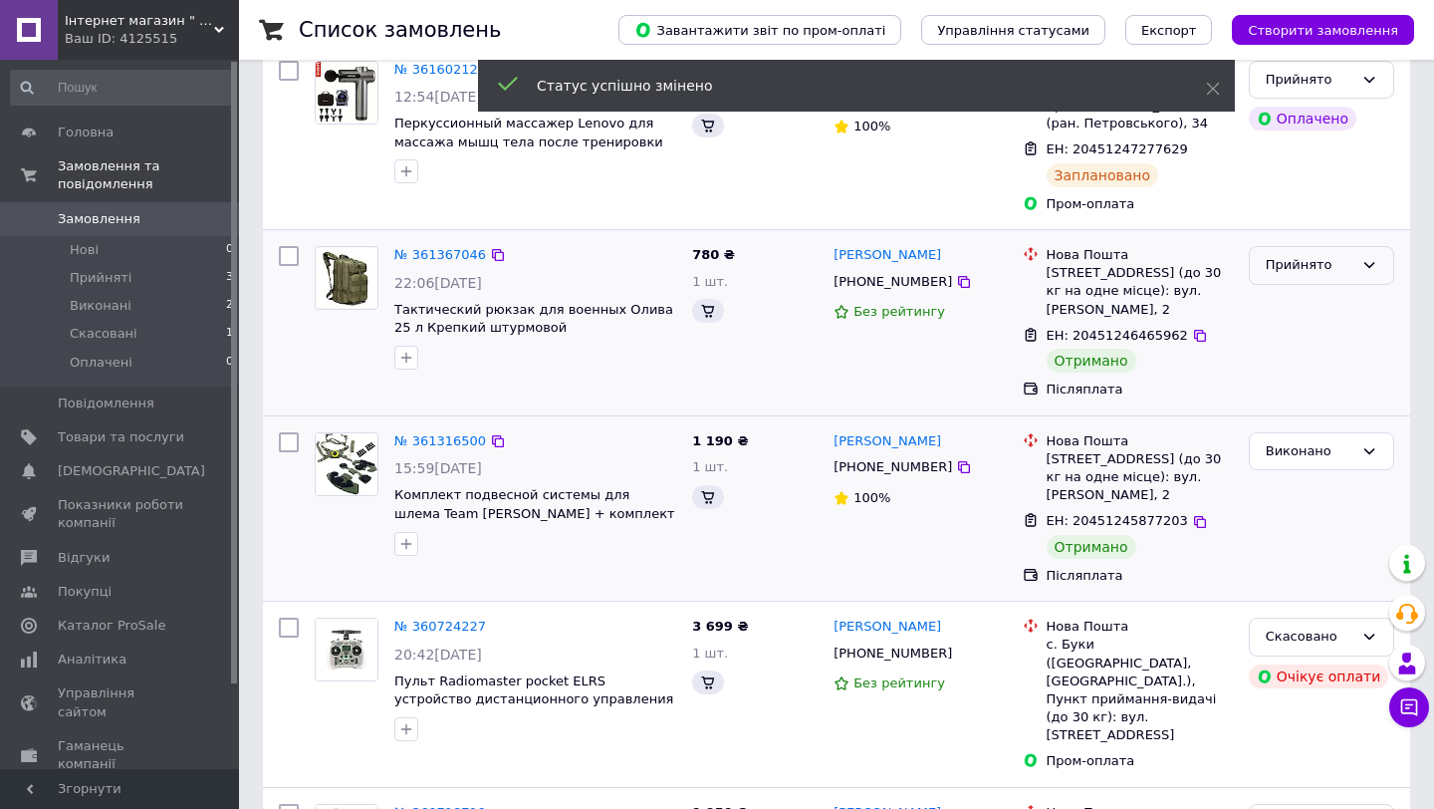
scroll to position [222, 0]
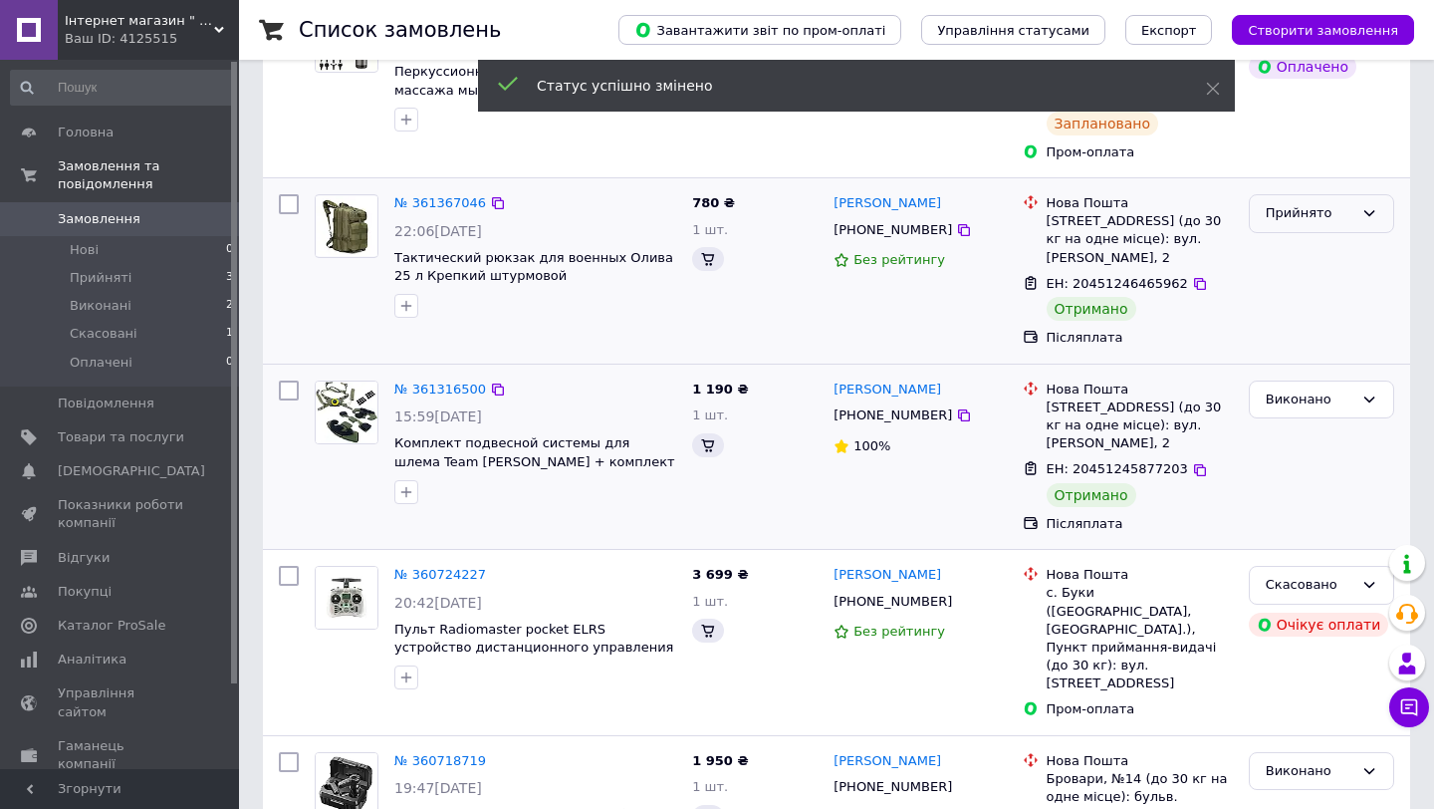
click at [1312, 224] on div "Прийнято" at bounding box center [1310, 213] width 88 height 21
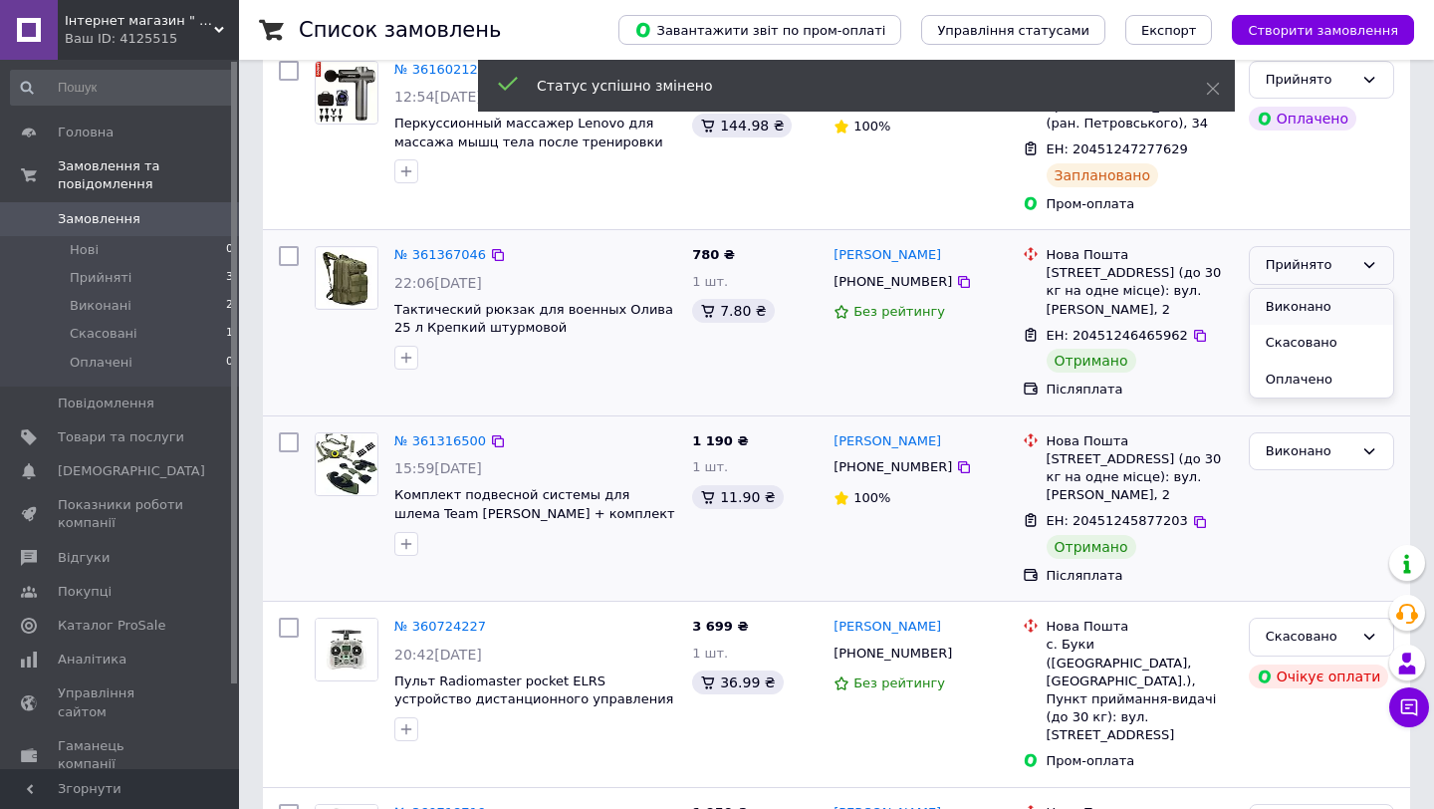
click at [1300, 289] on li "Виконано" at bounding box center [1321, 307] width 143 height 37
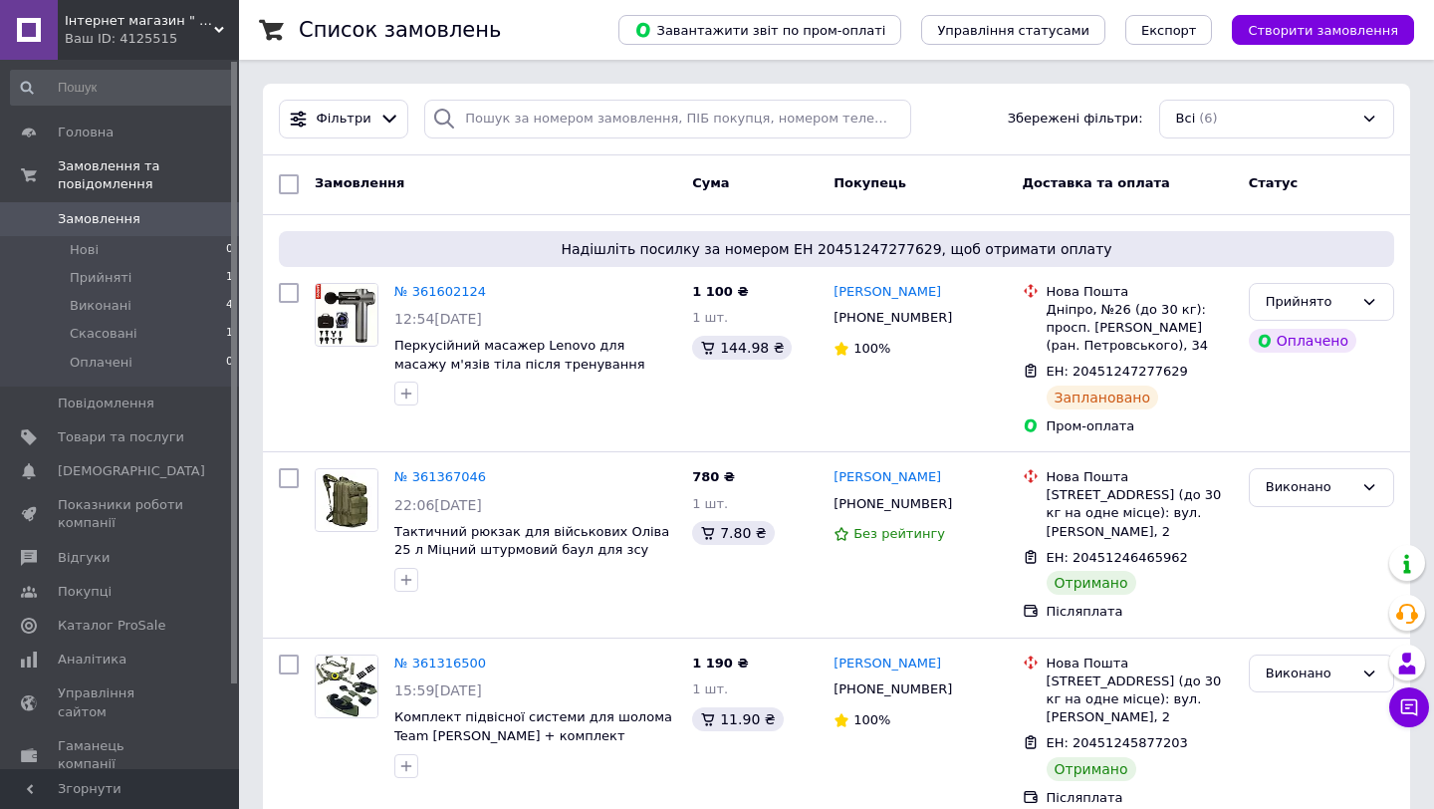
click at [151, 225] on span "Замовлення" at bounding box center [121, 219] width 126 height 18
